Goal: Task Accomplishment & Management: Use online tool/utility

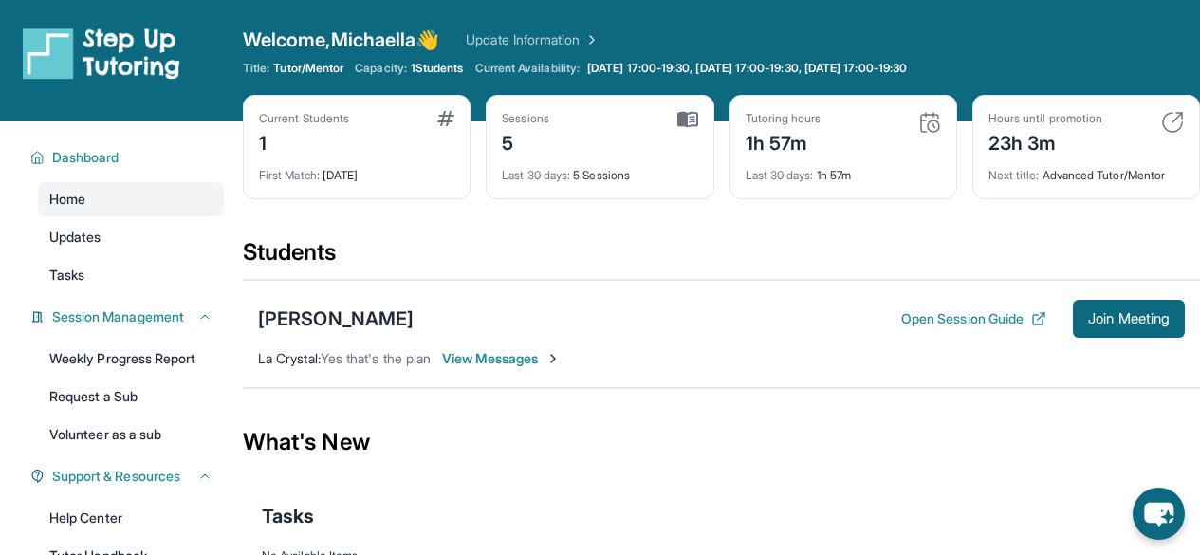
scroll to position [80, 0]
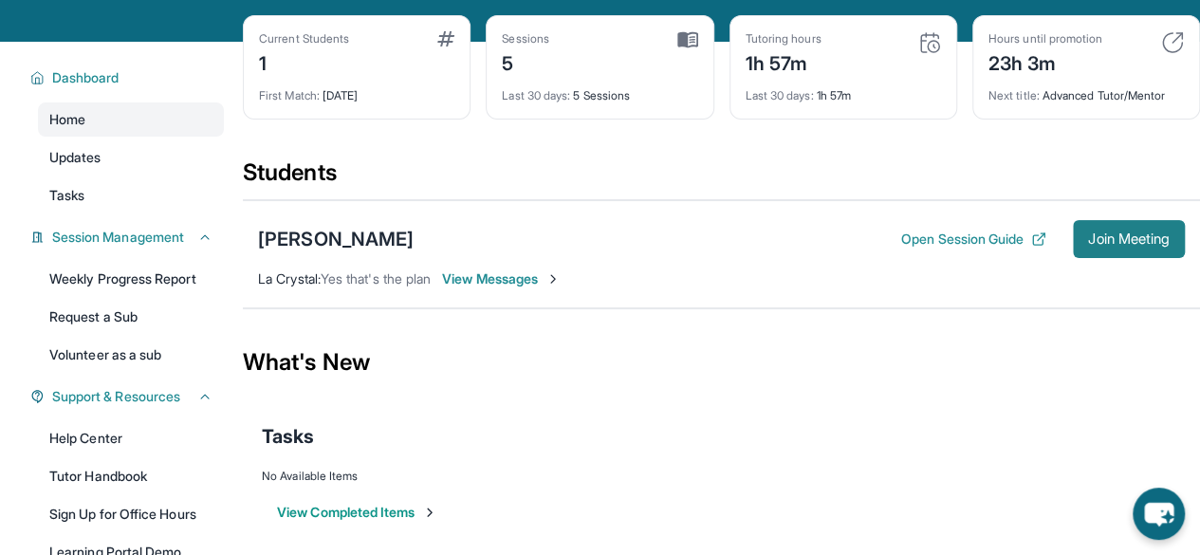
click at [1137, 241] on span "Join Meeting" at bounding box center [1129, 238] width 82 height 11
click at [763, 417] on div "Tasks" at bounding box center [722, 436] width 920 height 65
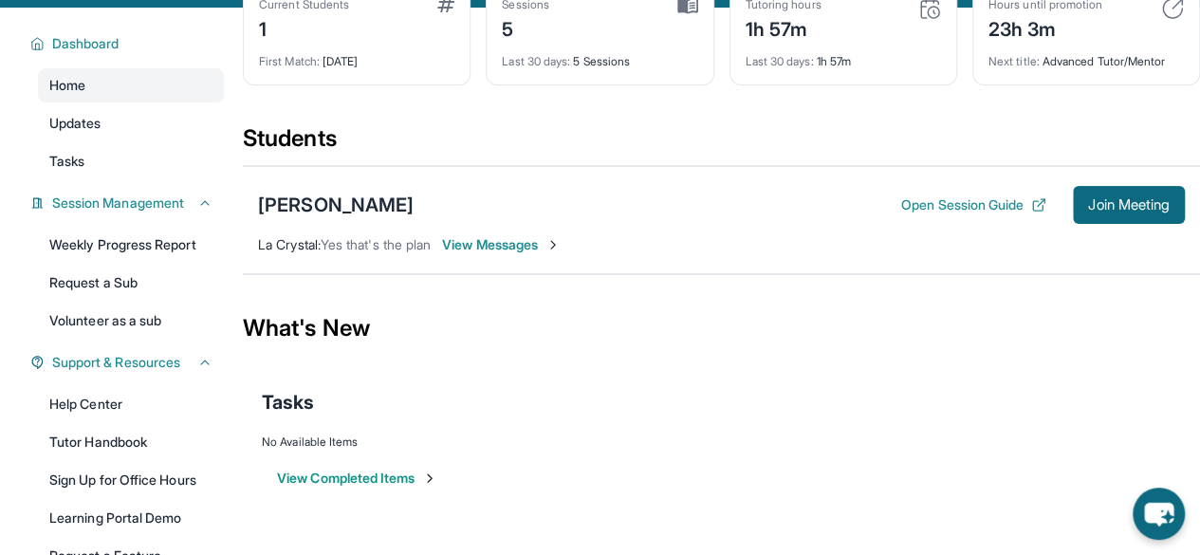
scroll to position [115, 0]
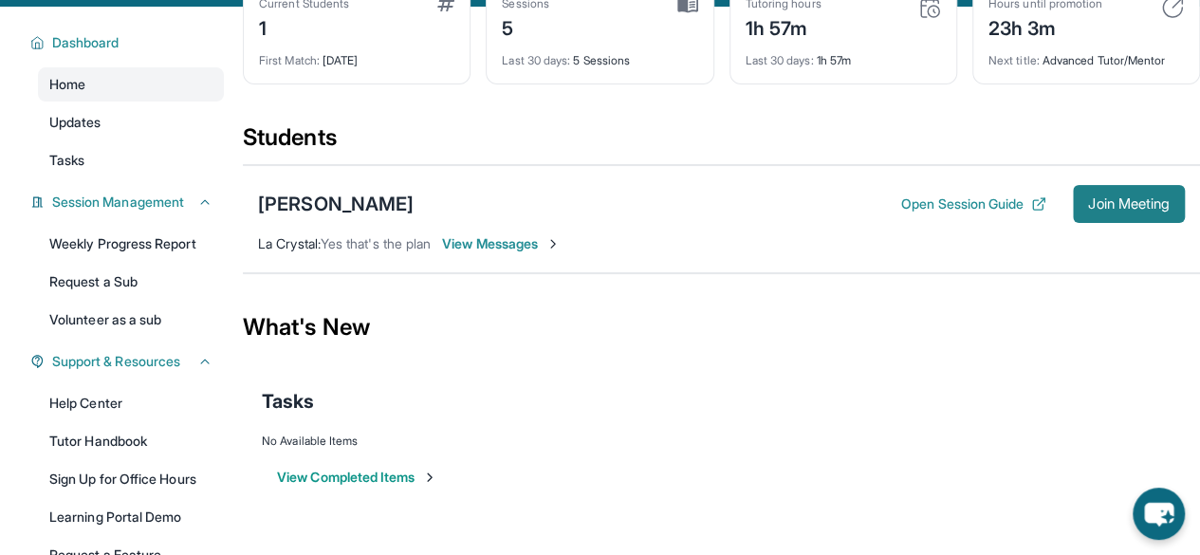
click at [1118, 198] on span "Join Meeting" at bounding box center [1129, 203] width 82 height 11
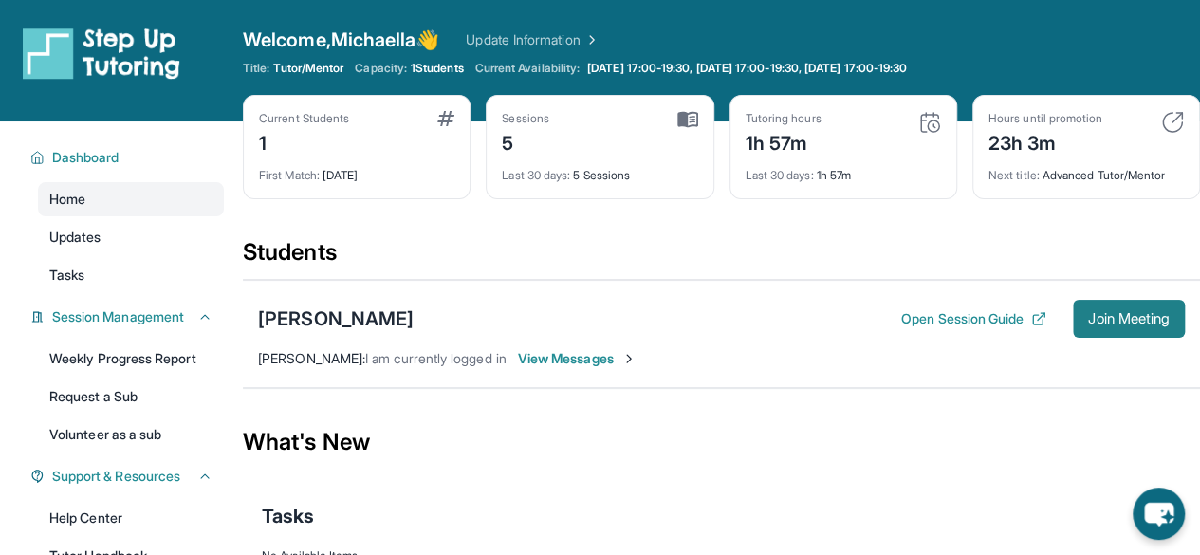
click at [1092, 313] on span "Join Meeting" at bounding box center [1129, 318] width 82 height 11
